Goal: Task Accomplishment & Management: Use online tool/utility

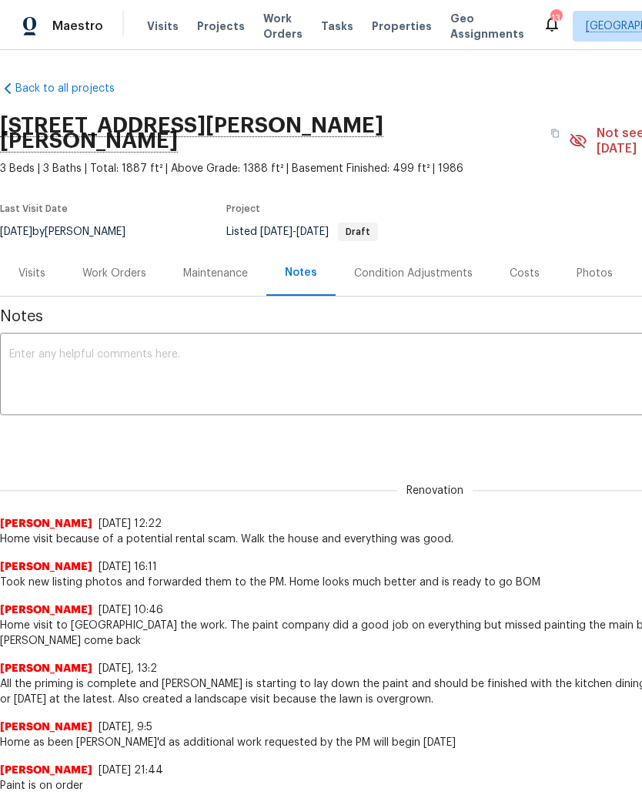
scroll to position [0, 228]
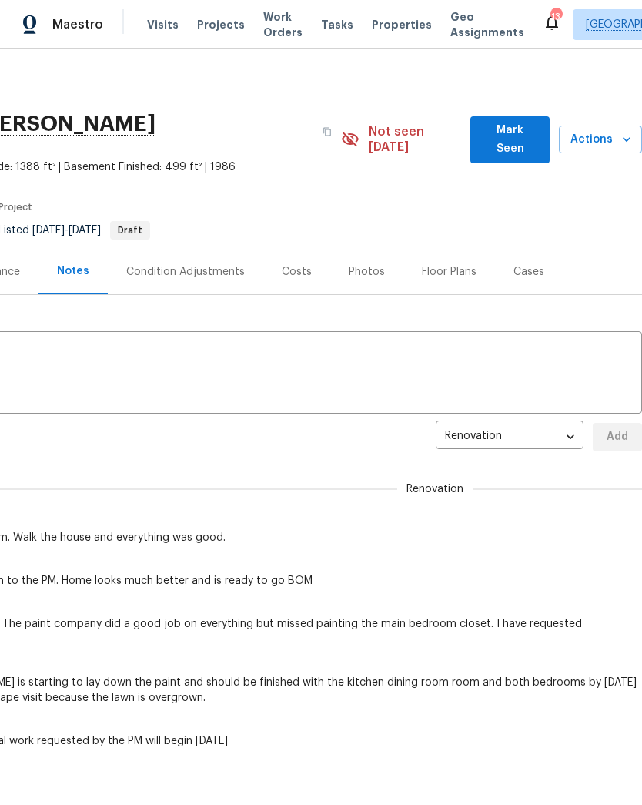
click at [217, 29] on span "Projects" at bounding box center [221, 24] width 48 height 15
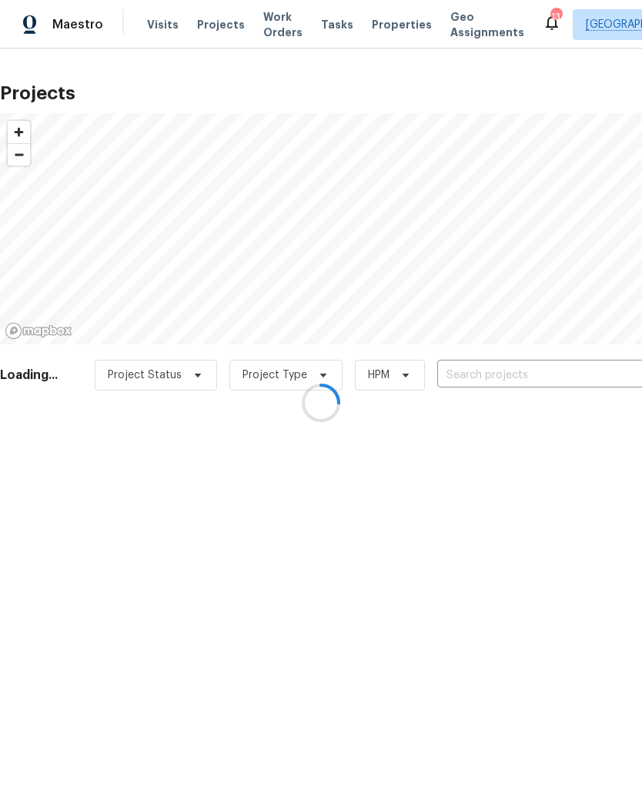
click at [495, 369] on div at bounding box center [321, 402] width 642 height 805
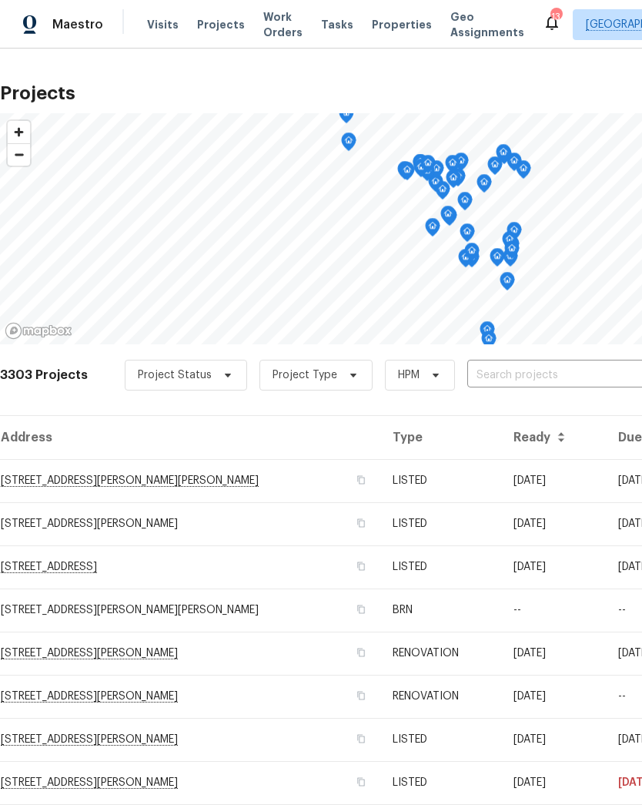
click at [511, 369] on input "text" at bounding box center [555, 376] width 176 height 24
type input "3912 jac"
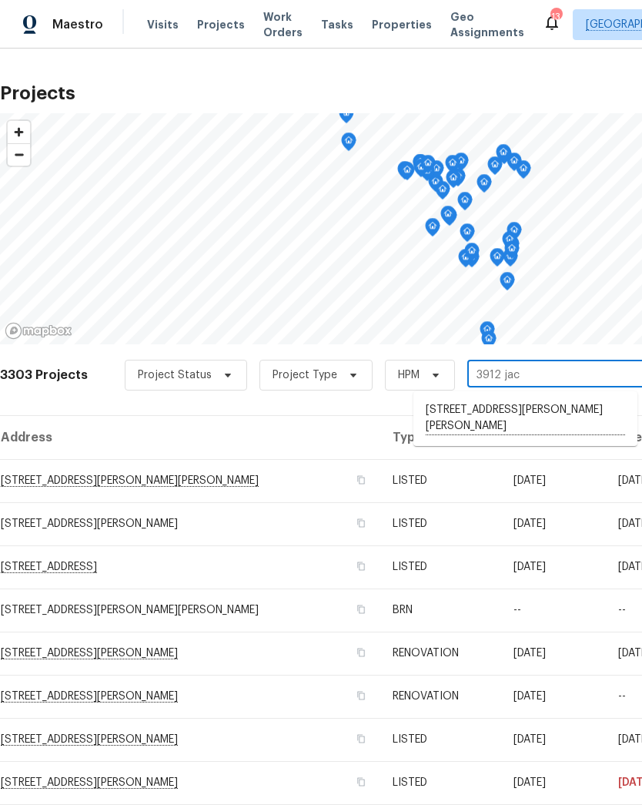
click at [511, 408] on li "[STREET_ADDRESS][PERSON_NAME][PERSON_NAME]" at bounding box center [526, 418] width 224 height 42
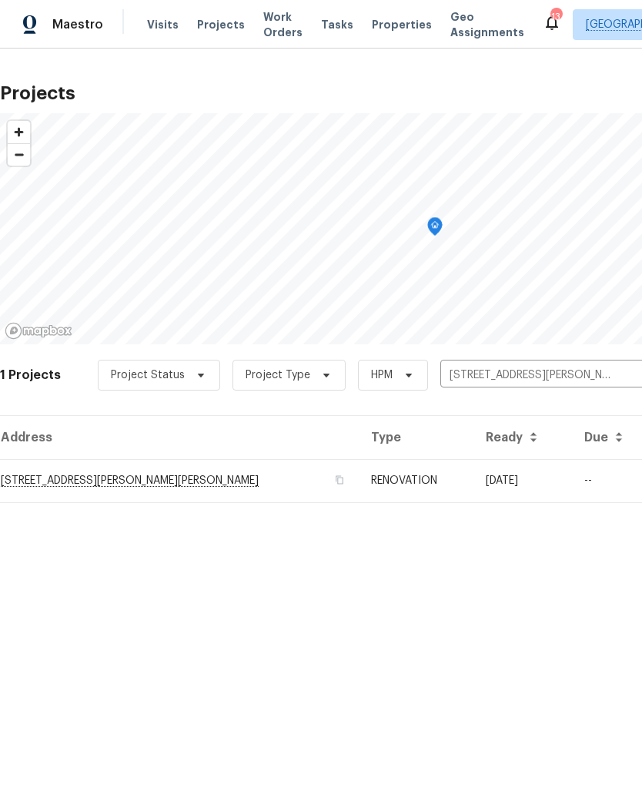
click at [75, 493] on td "[STREET_ADDRESS][PERSON_NAME][PERSON_NAME]" at bounding box center [179, 480] width 359 height 43
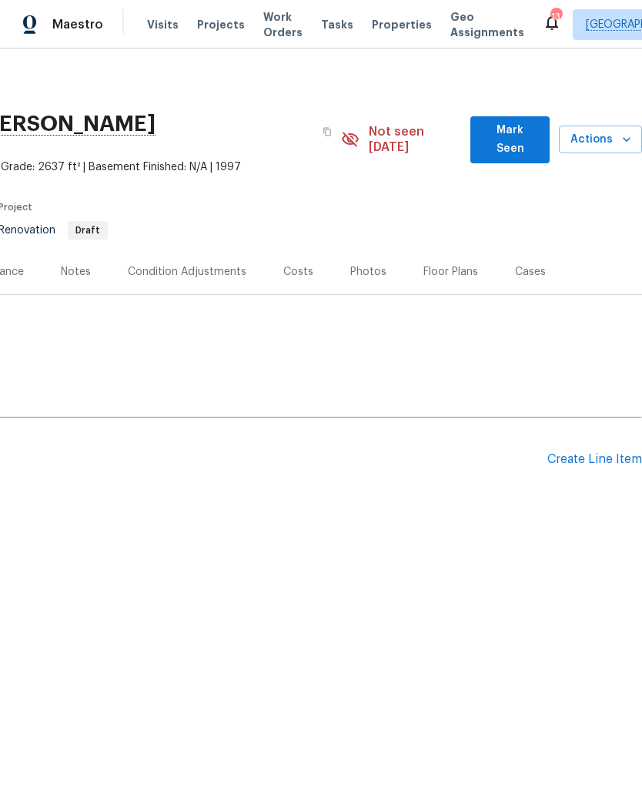
scroll to position [0, 228]
click at [619, 132] on icon "button" at bounding box center [626, 139] width 15 height 15
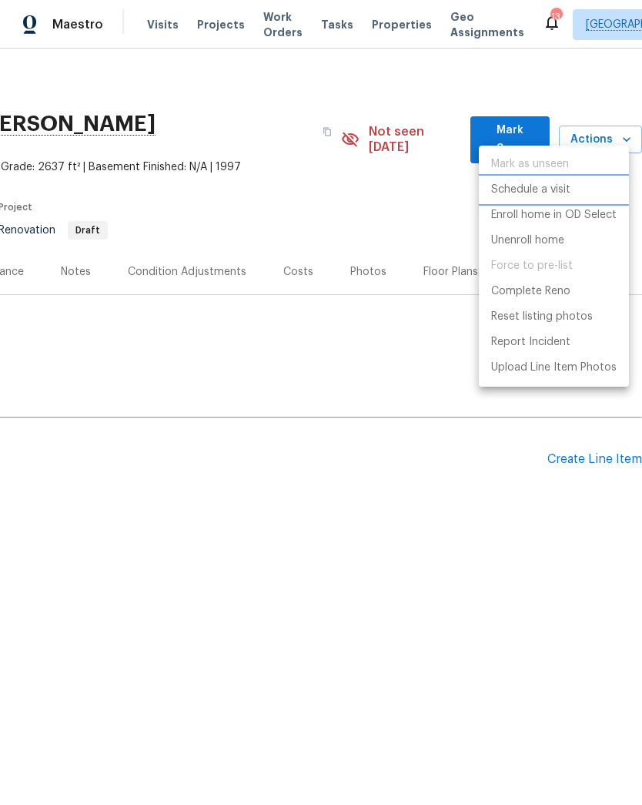
click at [555, 191] on p "Schedule a visit" at bounding box center [530, 190] width 79 height 16
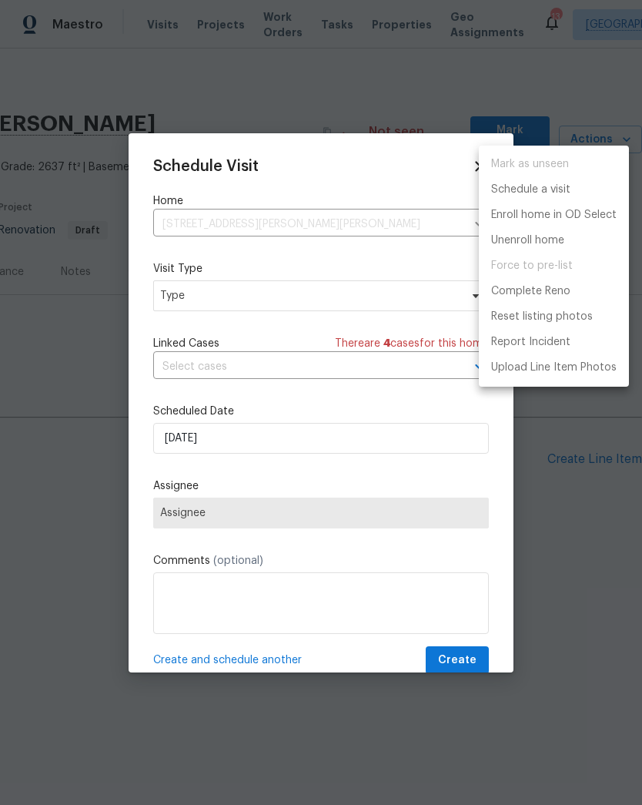
click at [235, 297] on div at bounding box center [321, 402] width 642 height 805
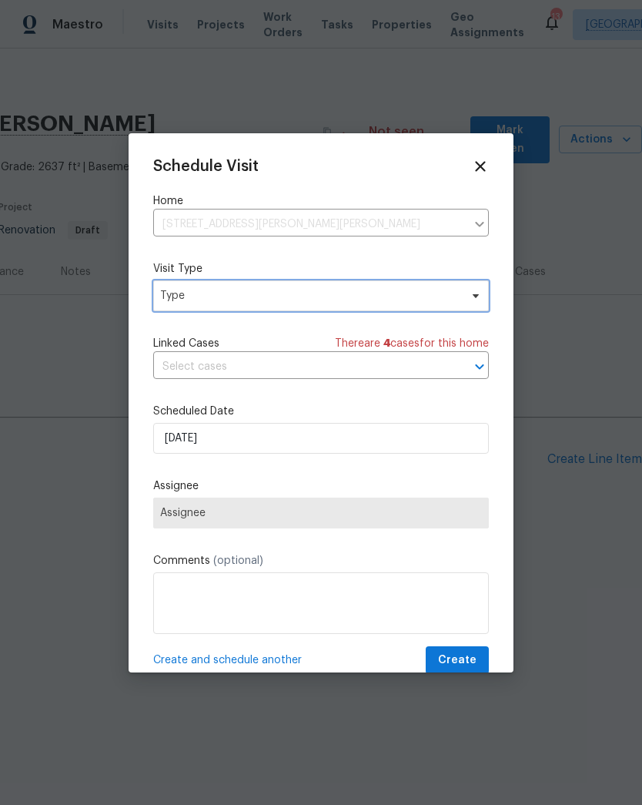
click at [215, 299] on span "Type" at bounding box center [310, 295] width 300 height 15
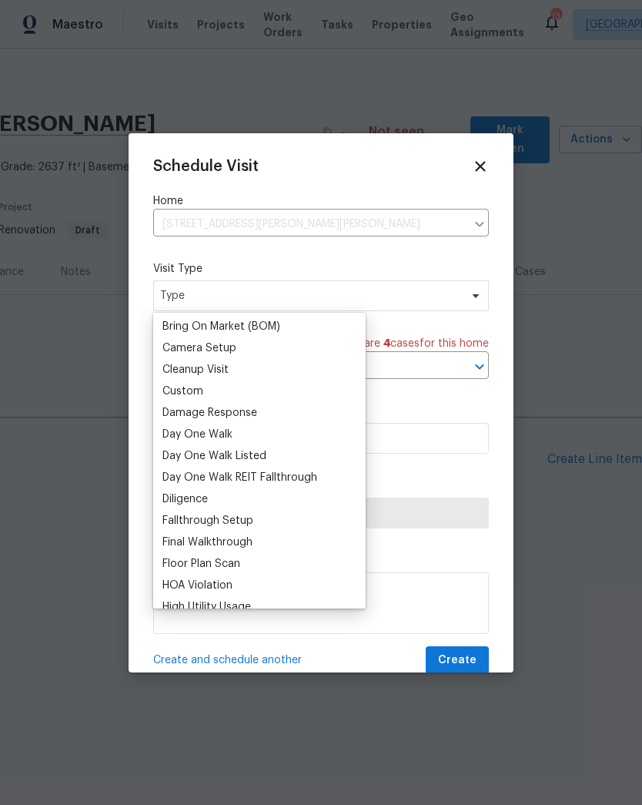
scroll to position [175, 0]
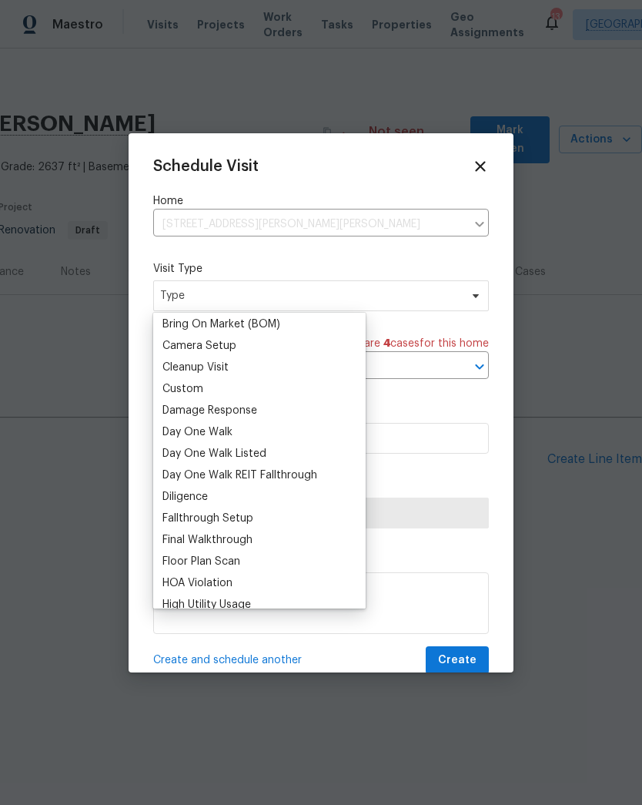
click at [223, 432] on div "Day One Walk" at bounding box center [198, 431] width 70 height 15
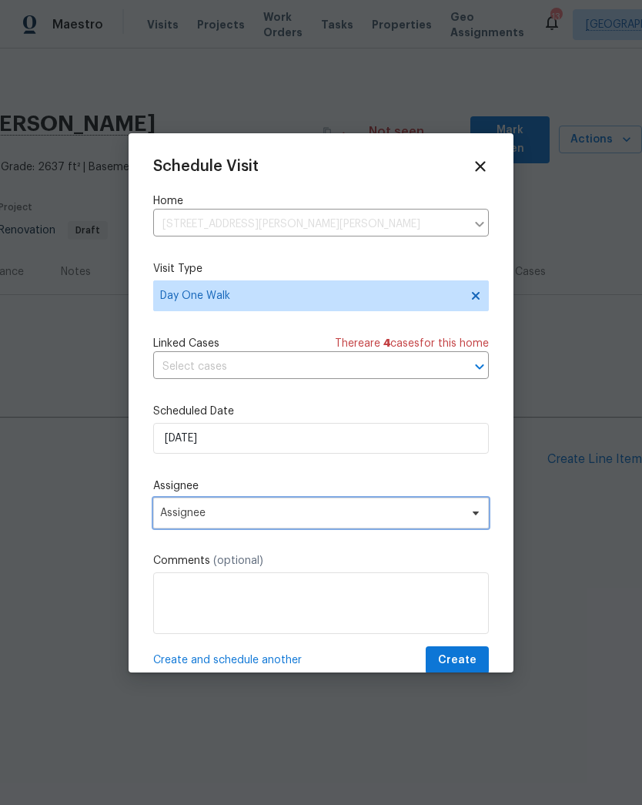
click at [205, 516] on span "Assignee" at bounding box center [311, 513] width 302 height 12
click at [191, 510] on span "Assignee" at bounding box center [311, 513] width 302 height 12
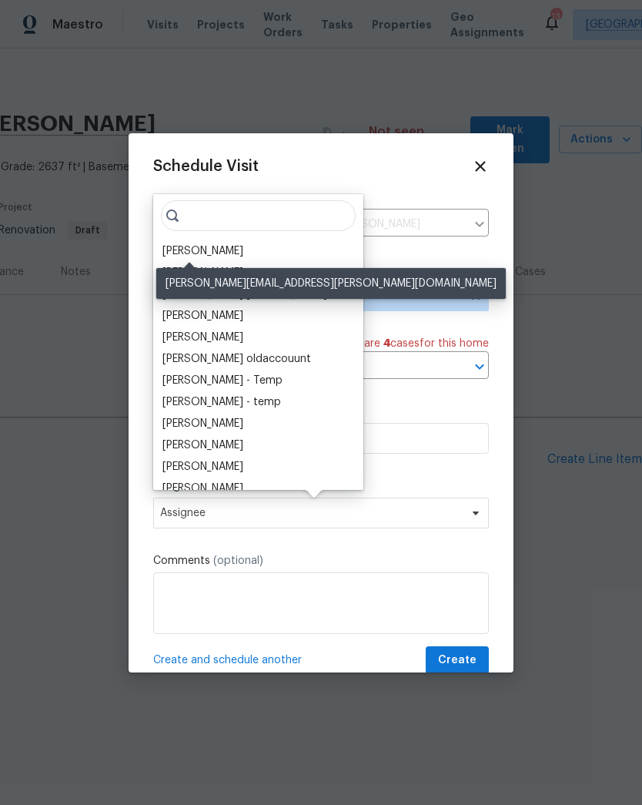
click at [199, 249] on div "[PERSON_NAME]" at bounding box center [203, 250] width 81 height 15
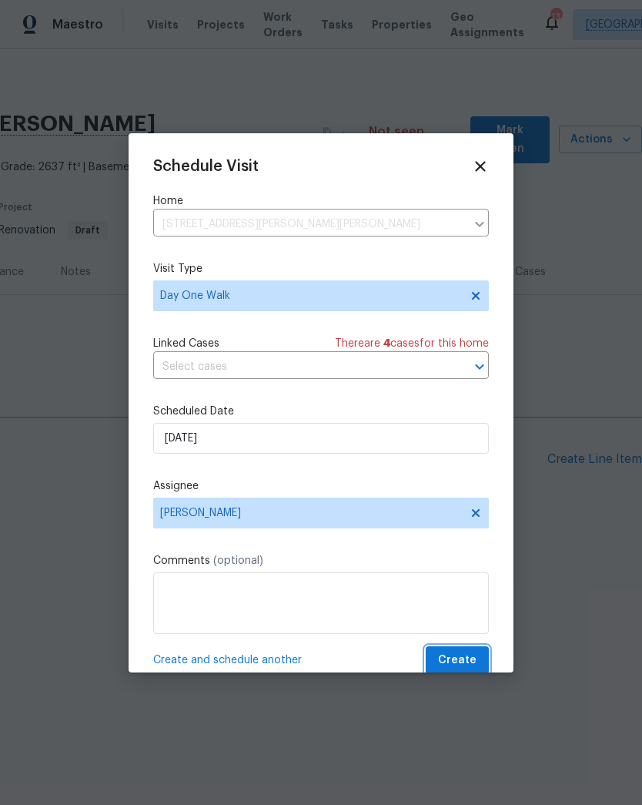
click at [455, 670] on span "Create" at bounding box center [457, 660] width 39 height 19
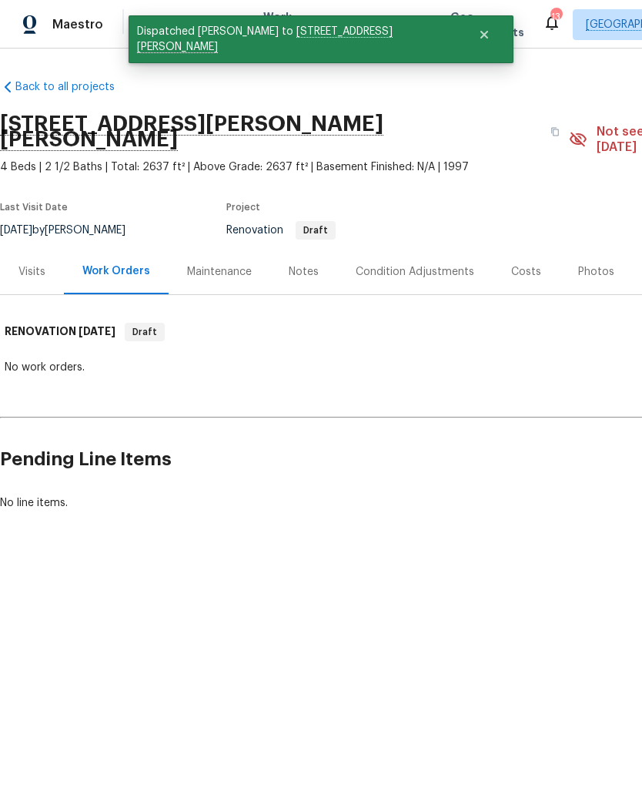
scroll to position [0, 0]
